Goal: Information Seeking & Learning: Find specific fact

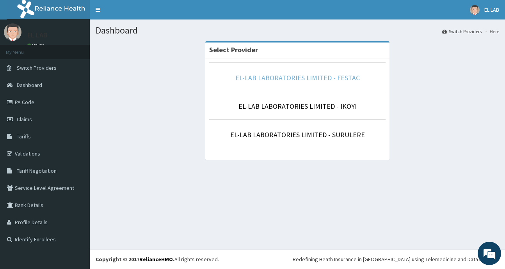
click at [315, 79] on link "EL-LAB LABORATORIES LIMITED - FESTAC" at bounding box center [297, 77] width 125 height 9
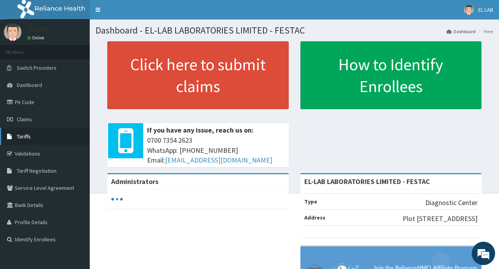
click at [52, 137] on link "Tariffs" at bounding box center [45, 136] width 90 height 17
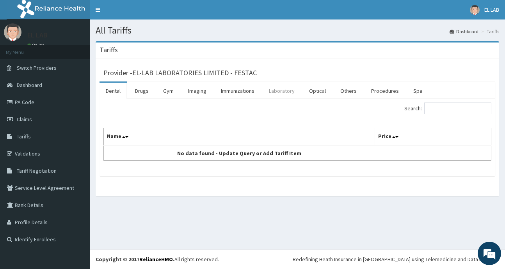
click at [289, 94] on link "Laboratory" at bounding box center [282, 91] width 38 height 16
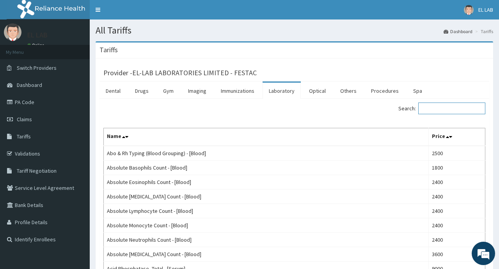
click at [459, 110] on input "Search:" at bounding box center [451, 109] width 67 height 12
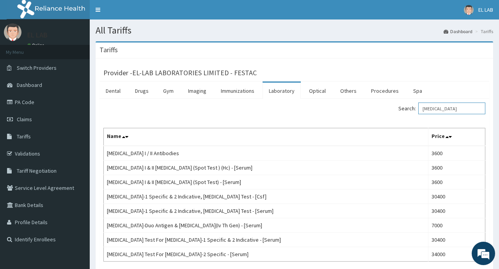
scroll to position [62, 0]
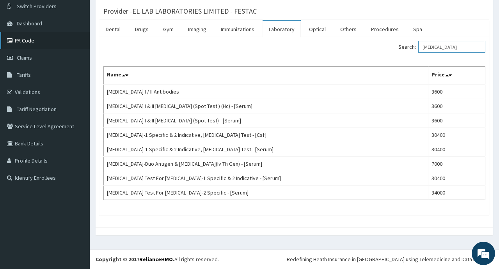
type input "[MEDICAL_DATA]"
click at [54, 44] on link "PA Code" at bounding box center [45, 40] width 90 height 17
